Goal: Check status: Check status

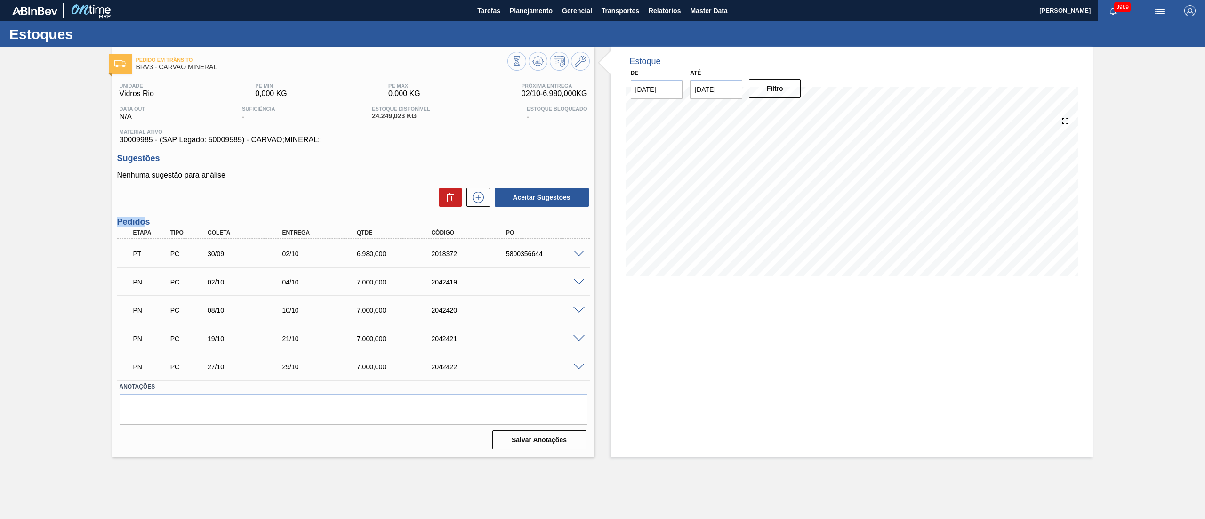
drag, startPoint x: 147, startPoint y: 223, endPoint x: 115, endPoint y: 224, distance: 32.0
click at [115, 224] on div "Unidade Vidros Rio PE MIN 0,000 KG PE MAX 0,000 KG Próxima Entrega 02/10 - 6.98…" at bounding box center [354, 265] width 482 height 374
drag, startPoint x: 364, startPoint y: 113, endPoint x: 420, endPoint y: 115, distance: 56.1
click at [420, 115] on div "Data out N/A Suficiência - Estoque Disponível 24.249,023 KG Estoque Bloqueado -" at bounding box center [353, 115] width 473 height 18
drag, startPoint x: 374, startPoint y: 99, endPoint x: 424, endPoint y: 98, distance: 50.4
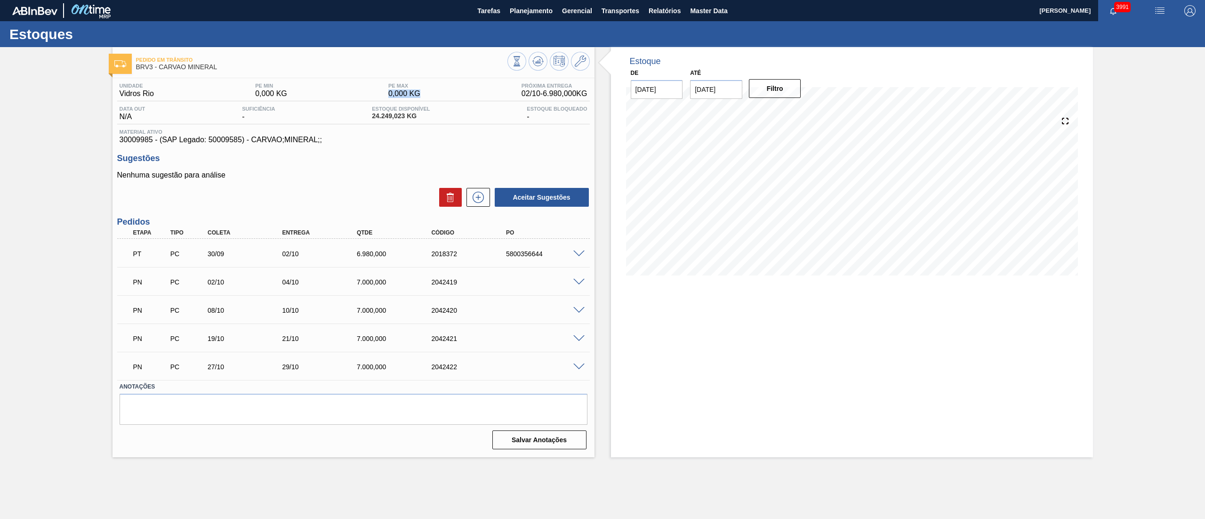
click at [424, 98] on div "Unidade Vidros Rio PE MIN 0,000 KG PE MAX 0,000 KG Próxima Entrega 02/10 - 6.98…" at bounding box center [353, 92] width 473 height 18
click at [517, 7] on span "Planejamento" at bounding box center [531, 10] width 43 height 11
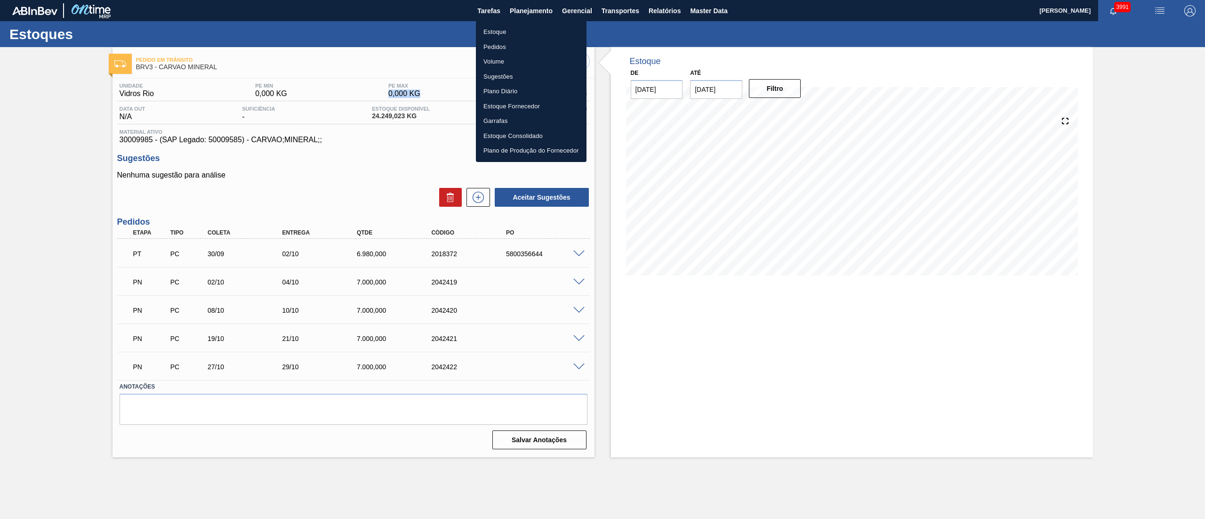
click at [508, 30] on li "Estoque" at bounding box center [531, 31] width 111 height 15
